Goal: Task Accomplishment & Management: Manage account settings

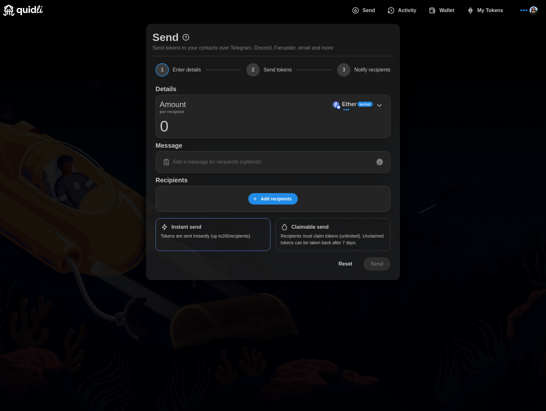
click at [442, 9] on span "Wallet" at bounding box center [447, 10] width 15 height 13
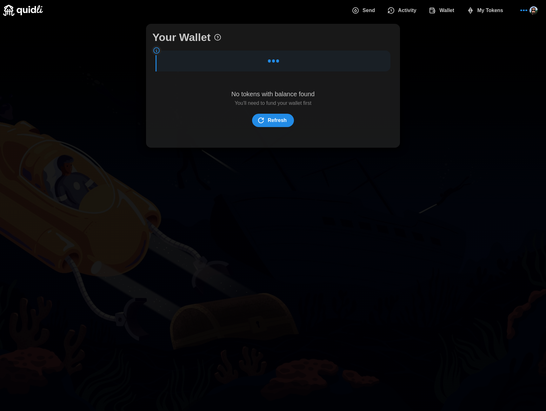
click at [482, 13] on span "My Tokens" at bounding box center [491, 10] width 26 height 13
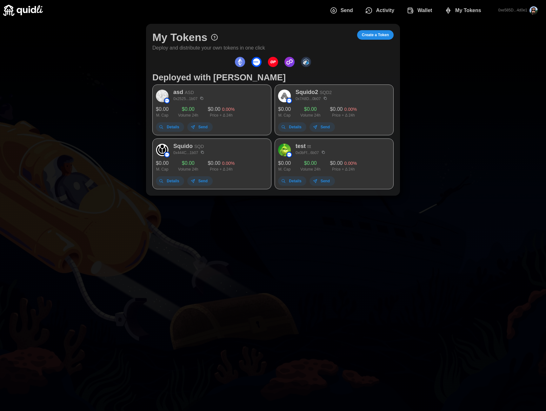
click at [206, 91] on div "asd ASD 0x2525...1b07 $ 0.00 M. Cap $ 0.00 Volume 24h $ 0.00 0.00 % Price + Δ 2…" at bounding box center [211, 109] width 119 height 51
click at [166, 126] on span "Details" at bounding box center [169, 127] width 20 height 9
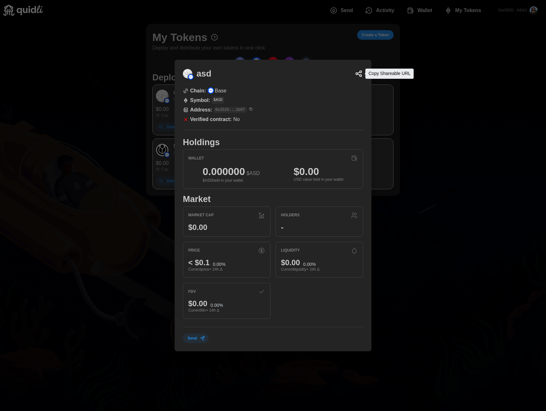
click at [362, 73] on icon "button" at bounding box center [359, 74] width 8 height 8
drag, startPoint x: 415, startPoint y: 53, endPoint x: 387, endPoint y: 58, distance: 29.0
click at [387, 58] on div at bounding box center [273, 205] width 546 height 411
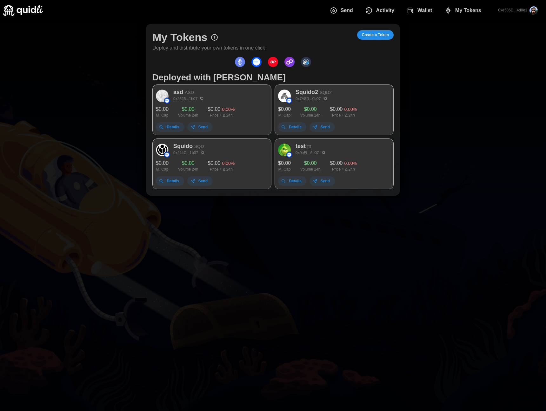
click at [178, 92] on p "asd" at bounding box center [178, 92] width 10 height 9
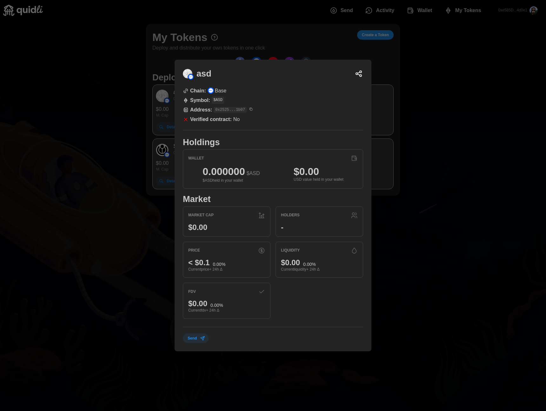
drag, startPoint x: 171, startPoint y: 51, endPoint x: 359, endPoint y: 364, distance: 364.8
click at [151, 49] on div at bounding box center [273, 205] width 546 height 411
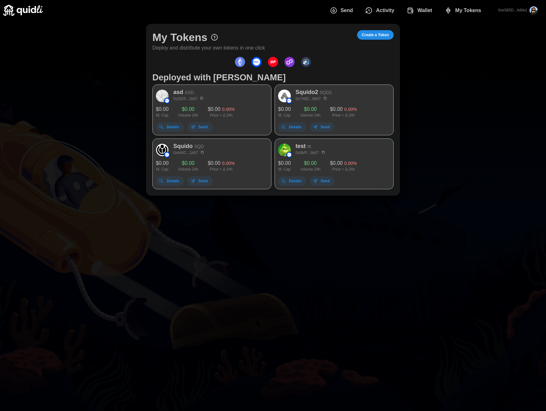
click at [305, 93] on p "Squido2" at bounding box center [307, 92] width 23 height 9
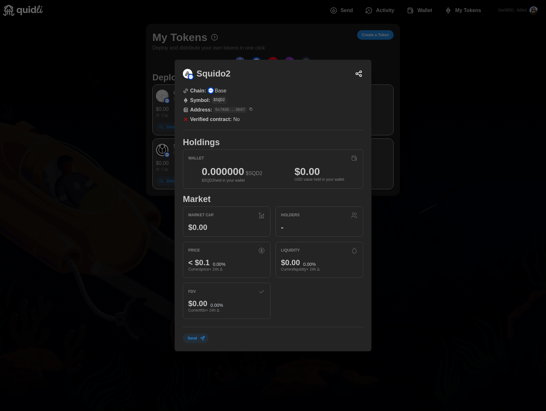
click at [359, 75] on icon "button" at bounding box center [359, 74] width 2 height 1
click at [202, 338] on icon "dots" at bounding box center [203, 338] width 4 height 4
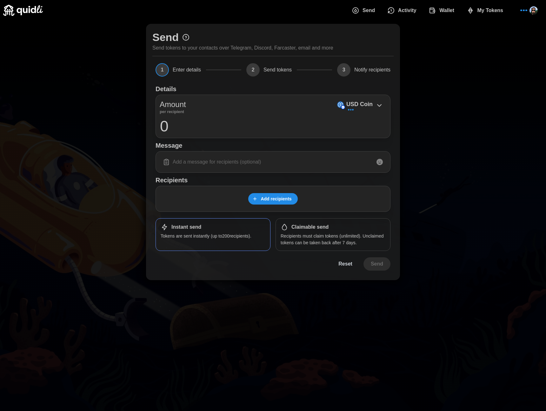
click at [487, 8] on span "My Tokens" at bounding box center [491, 10] width 26 height 13
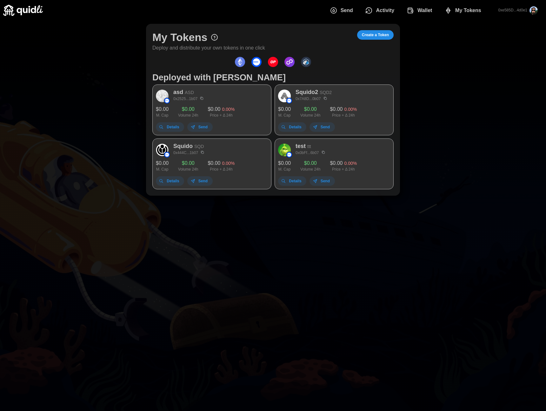
click at [202, 179] on span "Send" at bounding box center [202, 181] width 9 height 9
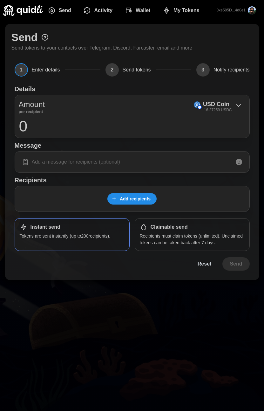
click at [190, 11] on span "My Tokens" at bounding box center [186, 10] width 26 height 13
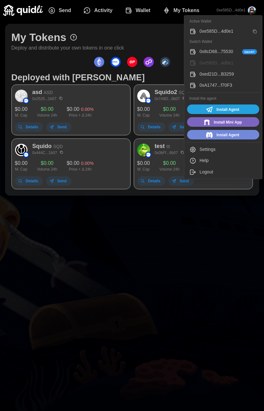
click at [203, 168] on button "Logout" at bounding box center [222, 171] width 75 height 11
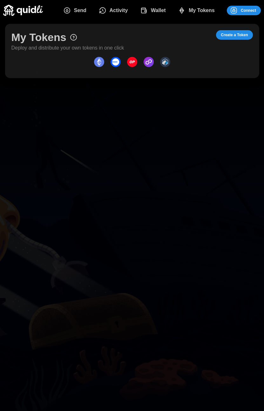
click at [243, 13] on span "Connect" at bounding box center [248, 10] width 15 height 9
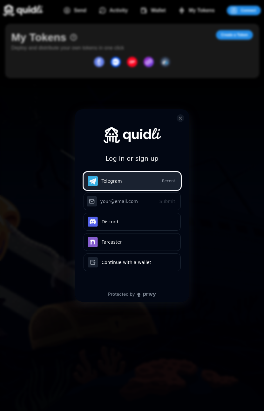
click at [128, 179] on button "Telegram Recent" at bounding box center [132, 181] width 97 height 18
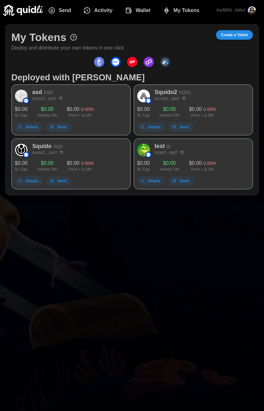
click at [123, 58] on div at bounding box center [131, 61] width 241 height 13
click at [122, 61] on div at bounding box center [131, 61] width 241 height 13
click at [121, 62] on button "dots" at bounding box center [115, 61] width 13 height 13
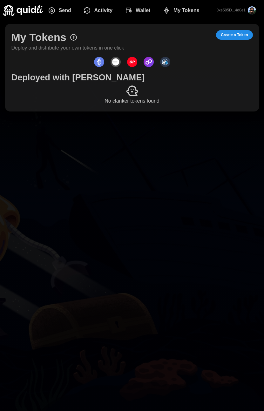
click at [121, 63] on button "dots" at bounding box center [115, 61] width 13 height 13
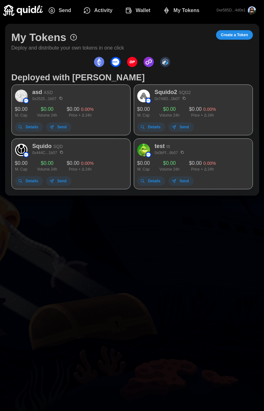
click at [114, 61] on img "dots" at bounding box center [116, 62] width 10 height 10
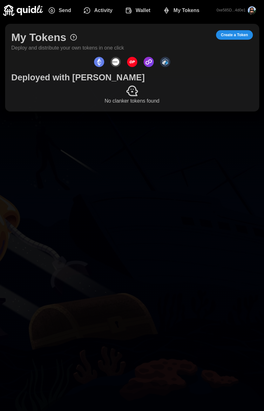
click at [114, 61] on img "dots" at bounding box center [116, 62] width 10 height 10
